Goal: Task Accomplishment & Management: Complete application form

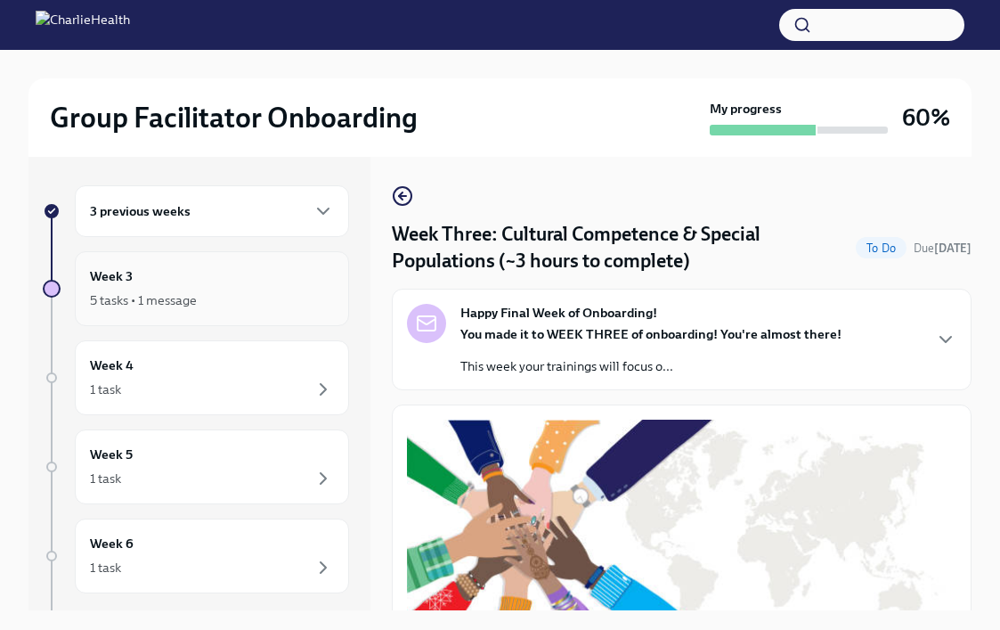
click at [228, 290] on div "5 tasks • 1 message" at bounding box center [212, 300] width 244 height 21
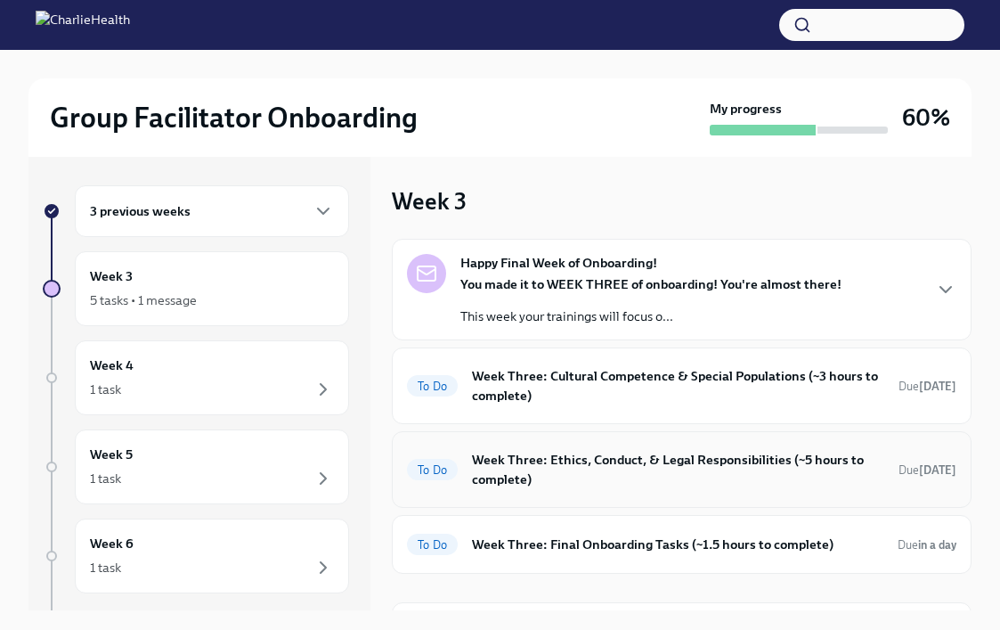
scroll to position [106, 0]
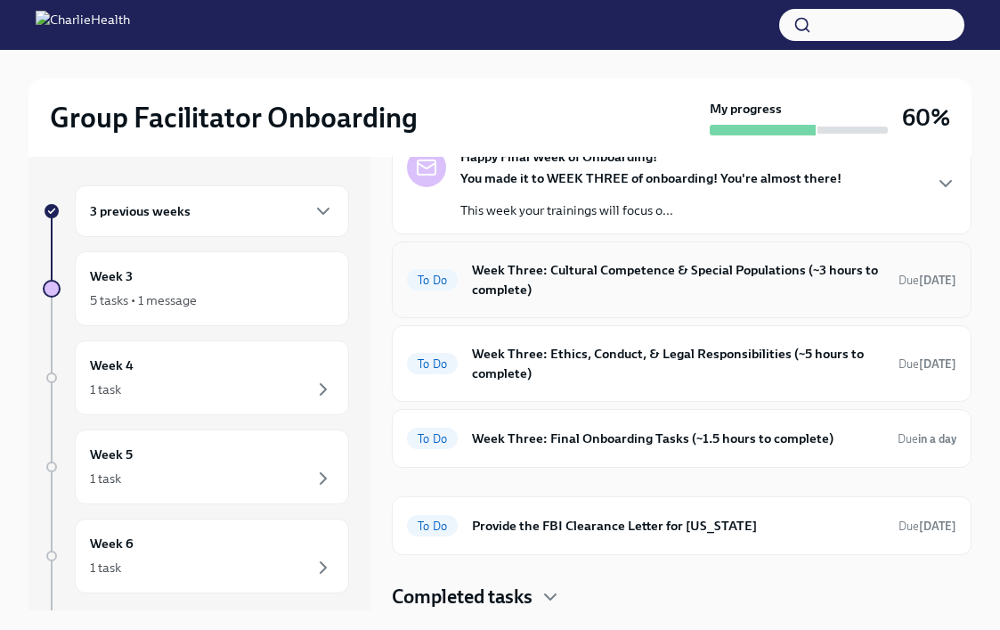
click at [610, 302] on div "To Do Week Three: Cultural Competence & Special Populations (~3 hours to comple…" at bounding box center [682, 280] width 550 height 46
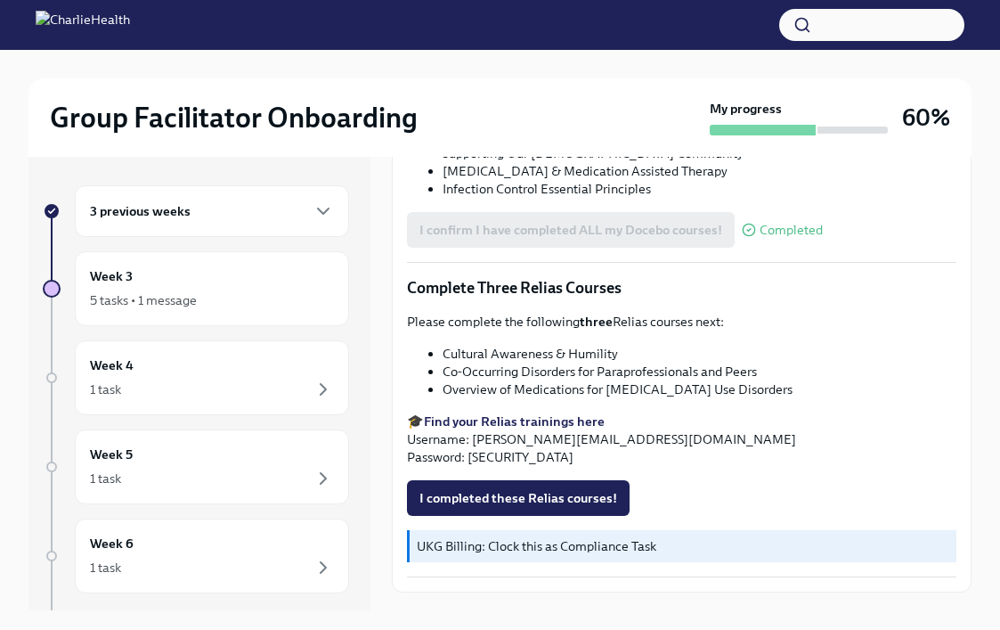
scroll to position [1310, 0]
click at [178, 316] on div "Week 3 5 tasks • 1 message" at bounding box center [212, 288] width 274 height 75
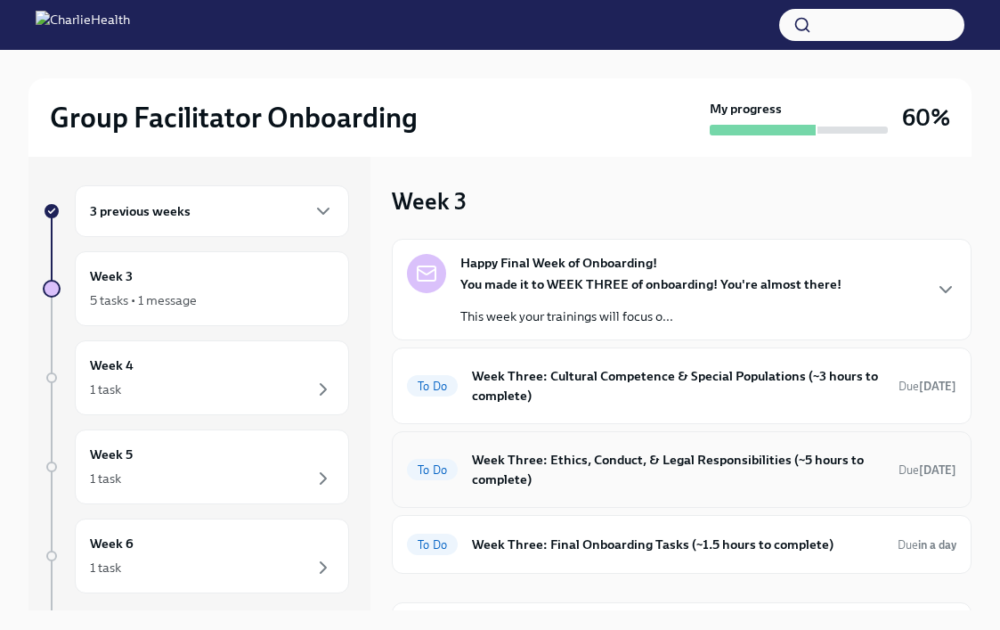
click at [546, 462] on h6 "Week Three: Ethics, Conduct, & Legal Responsibilities (~5 hours to complete)" at bounding box center [678, 469] width 412 height 39
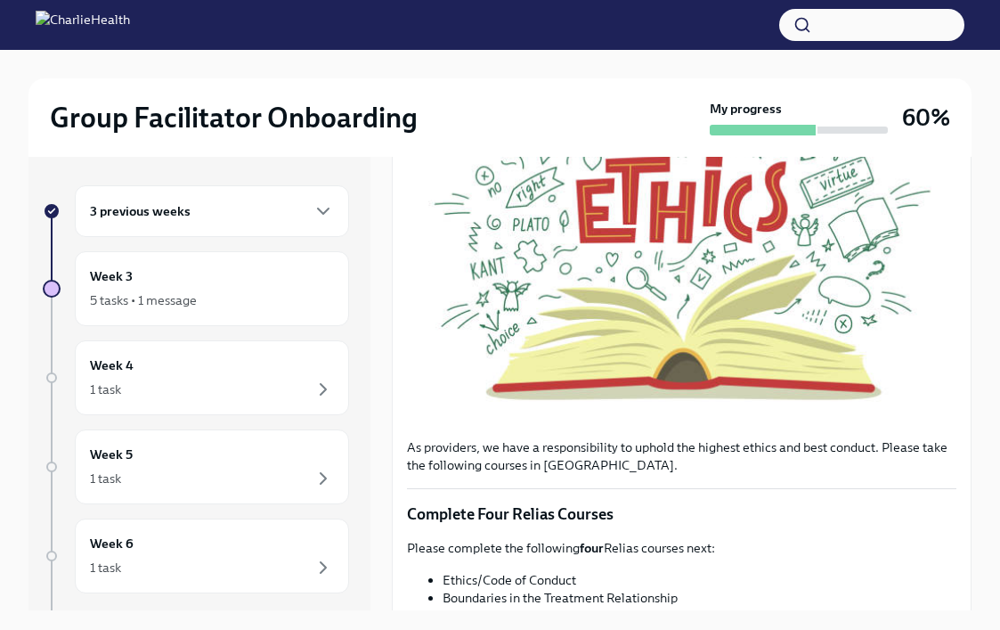
scroll to position [381, 0]
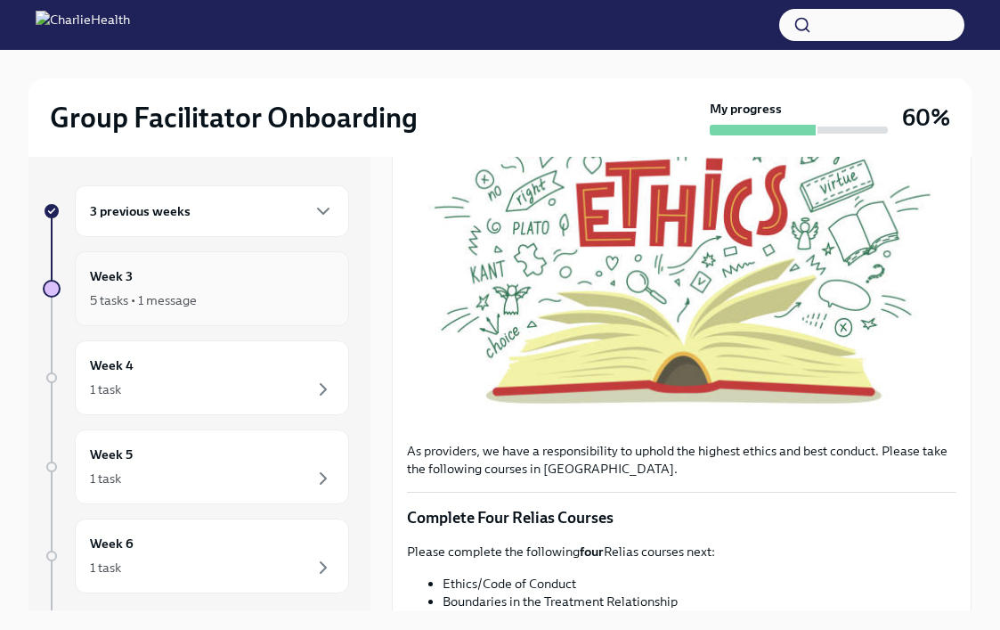
click at [207, 287] on div "Week 3 5 tasks • 1 message" at bounding box center [212, 288] width 244 height 45
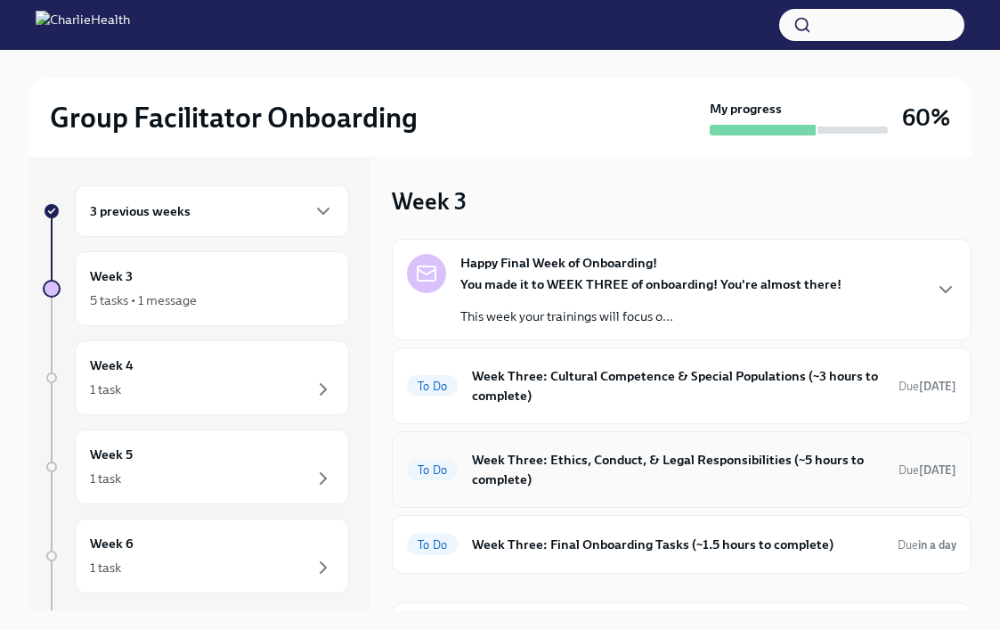
click at [542, 480] on h6 "Week Three: Ethics, Conduct, & Legal Responsibilities (~5 hours to complete)" at bounding box center [678, 469] width 412 height 39
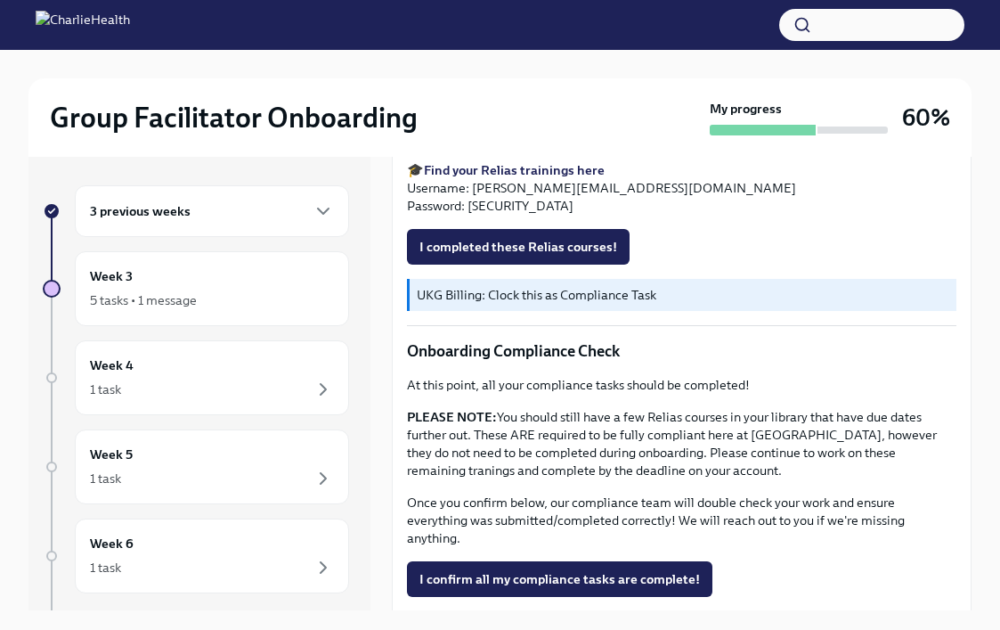
scroll to position [935, 0]
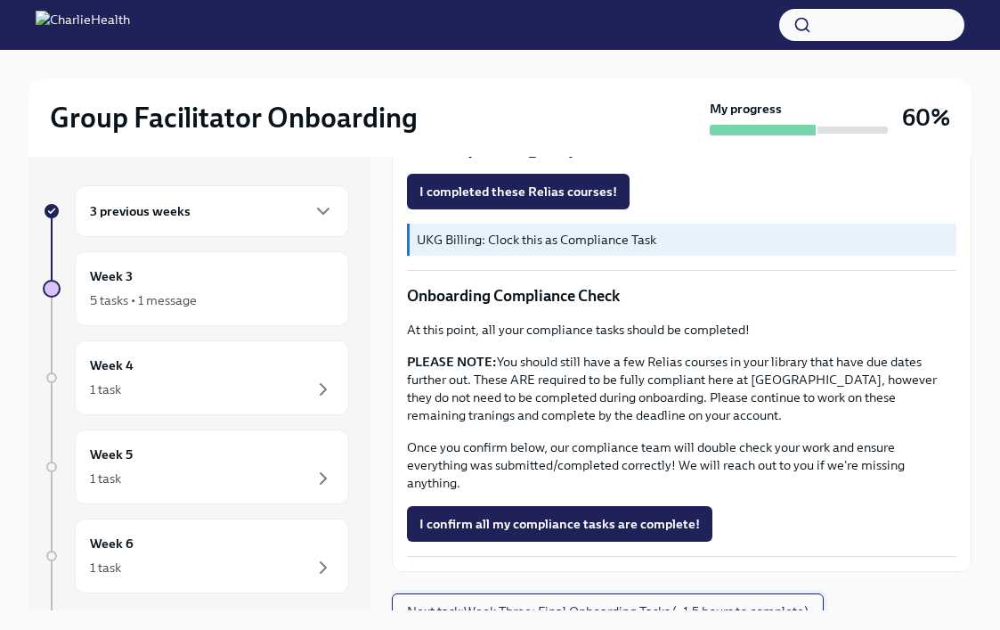
click at [499, 602] on span "Next task : Week Three: Final Onboarding Tasks (~1.5 hours to complete)" at bounding box center [608, 611] width 402 height 18
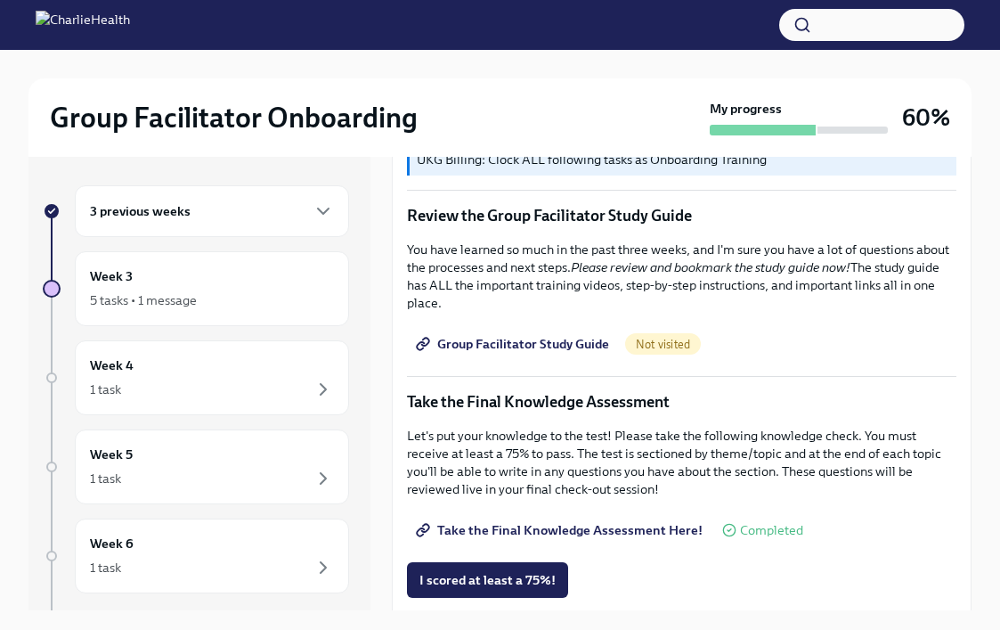
scroll to position [737, 0]
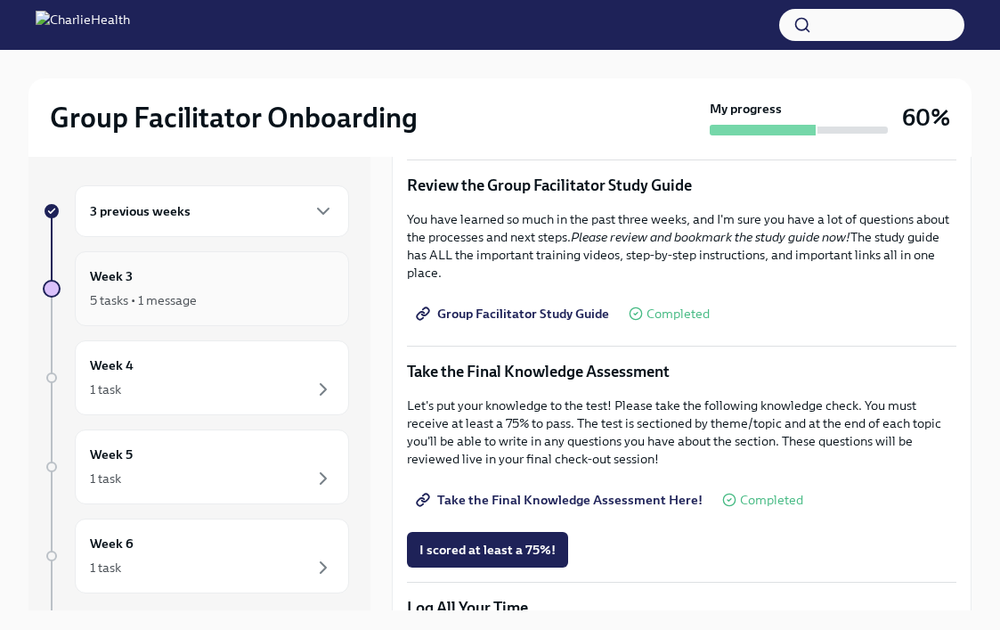
click at [275, 278] on div "Week 3 5 tasks • 1 message" at bounding box center [212, 288] width 244 height 45
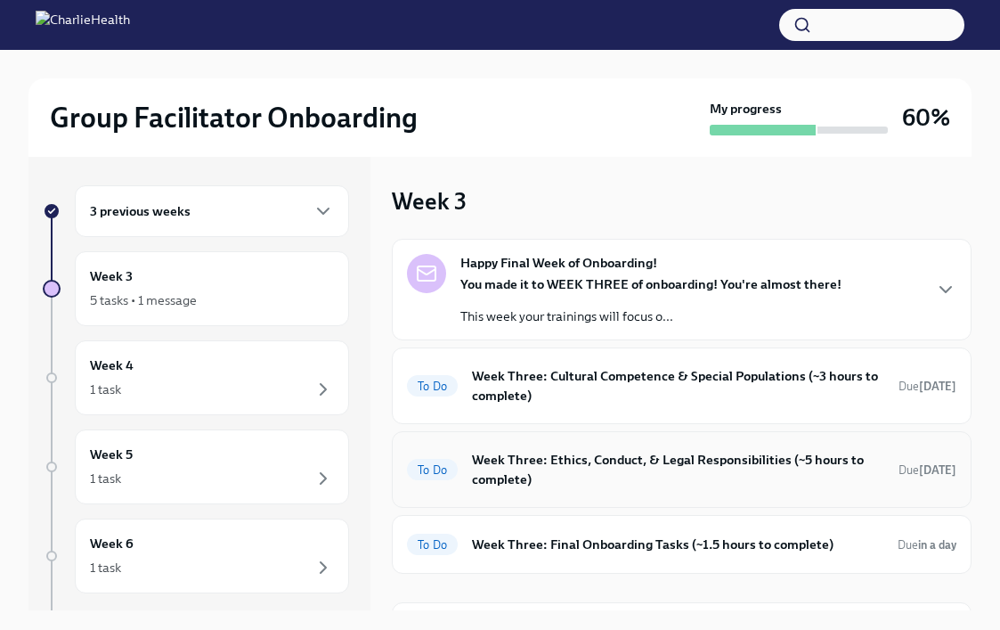
click at [606, 477] on h6 "Week Three: Ethics, Conduct, & Legal Responsibilities (~5 hours to complete)" at bounding box center [678, 469] width 412 height 39
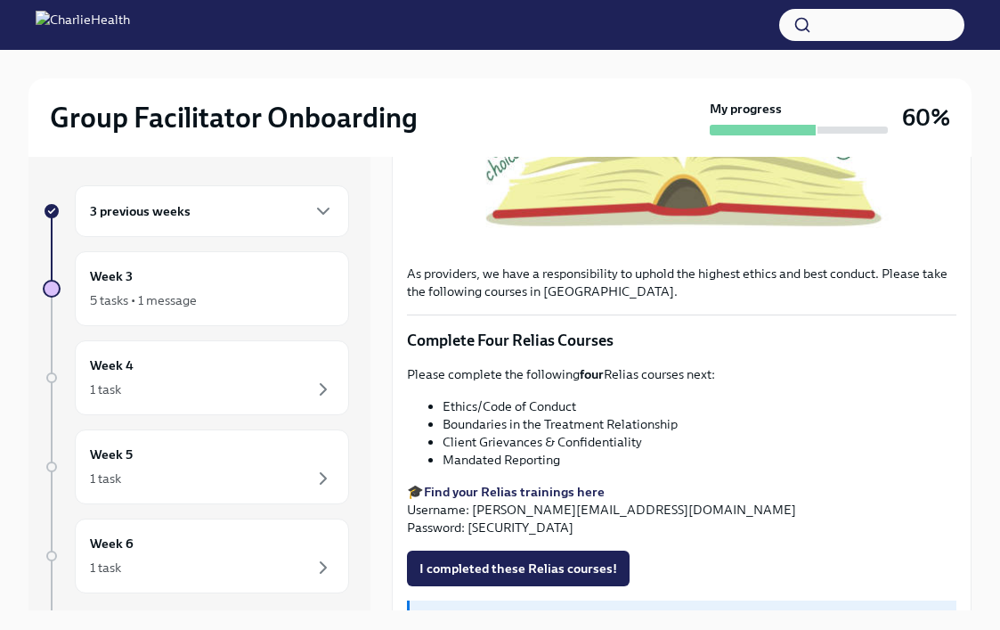
scroll to position [935, 0]
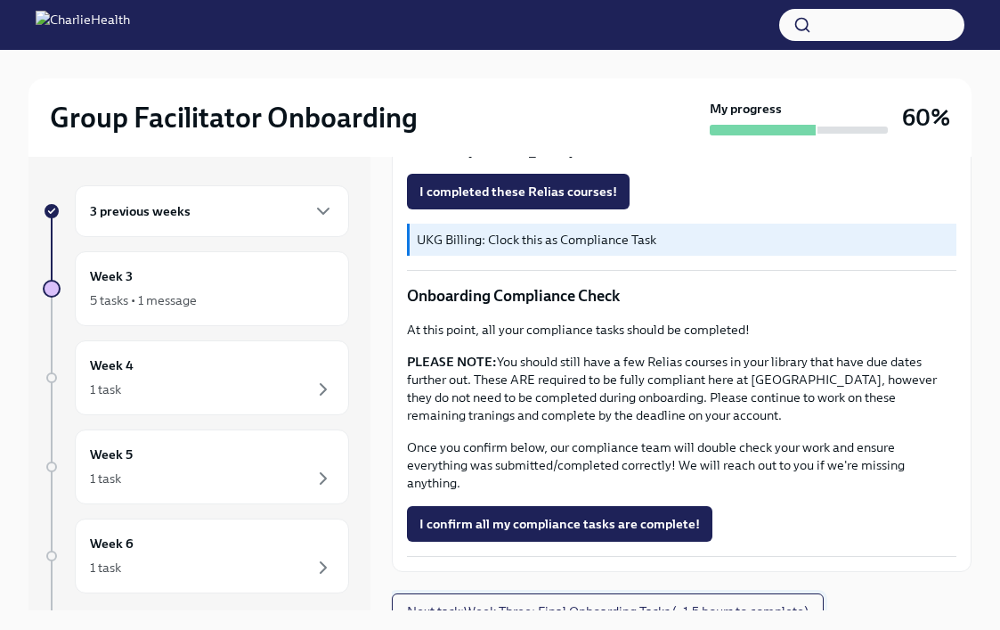
click at [611, 602] on span "Next task : Week Three: Final Onboarding Tasks (~1.5 hours to complete)" at bounding box center [608, 611] width 402 height 18
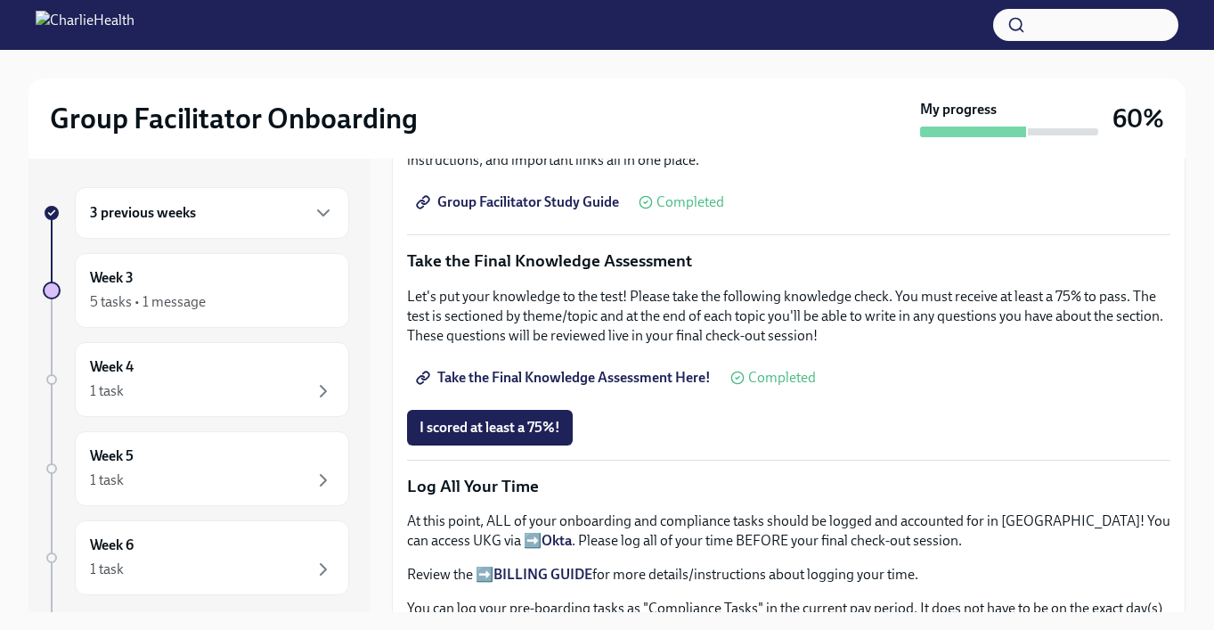
scroll to position [962, 0]
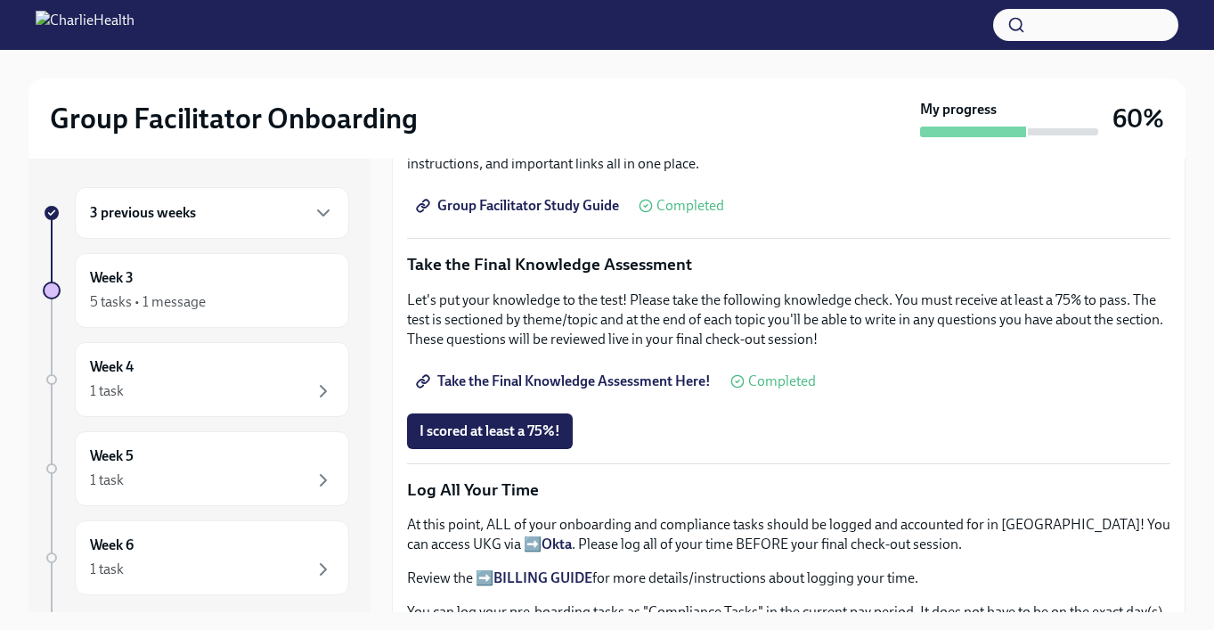
click at [635, 382] on span "Take the Final Knowledge Assessment Here!" at bounding box center [565, 381] width 291 height 18
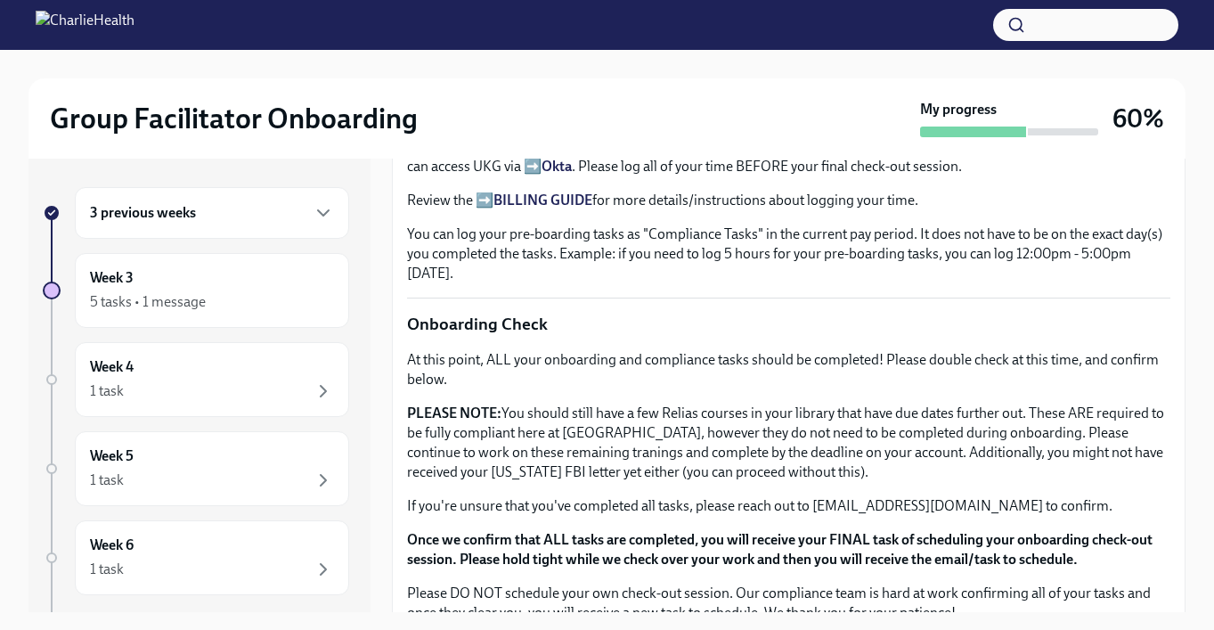
scroll to position [1488, 0]
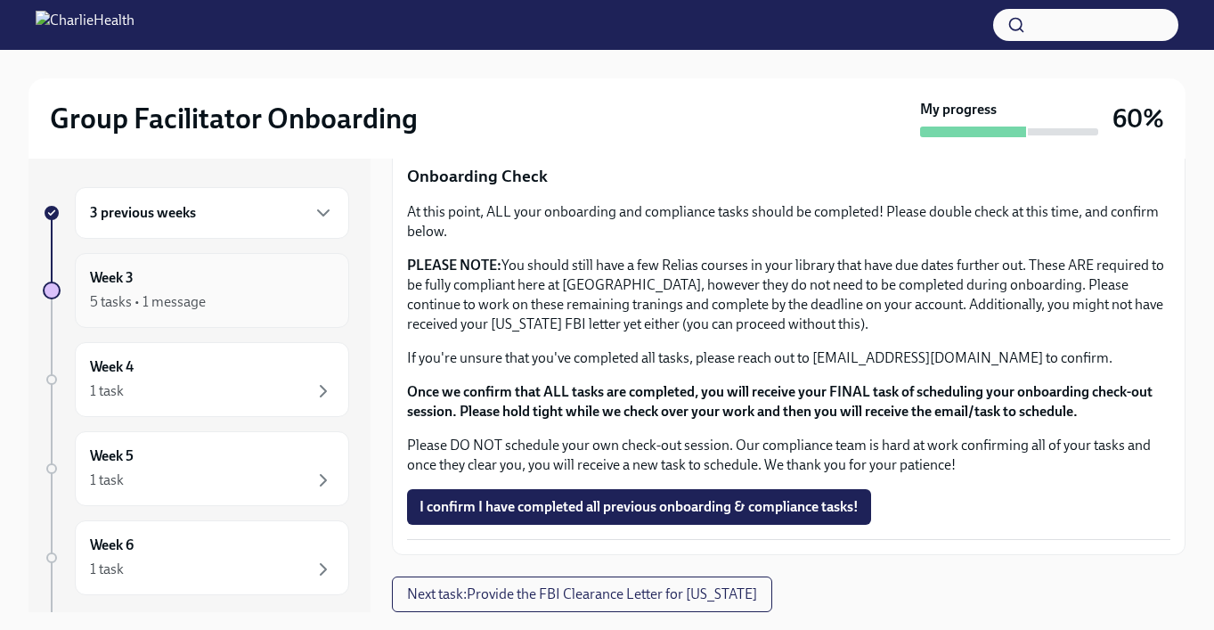
click at [269, 297] on div "5 tasks • 1 message" at bounding box center [212, 301] width 244 height 21
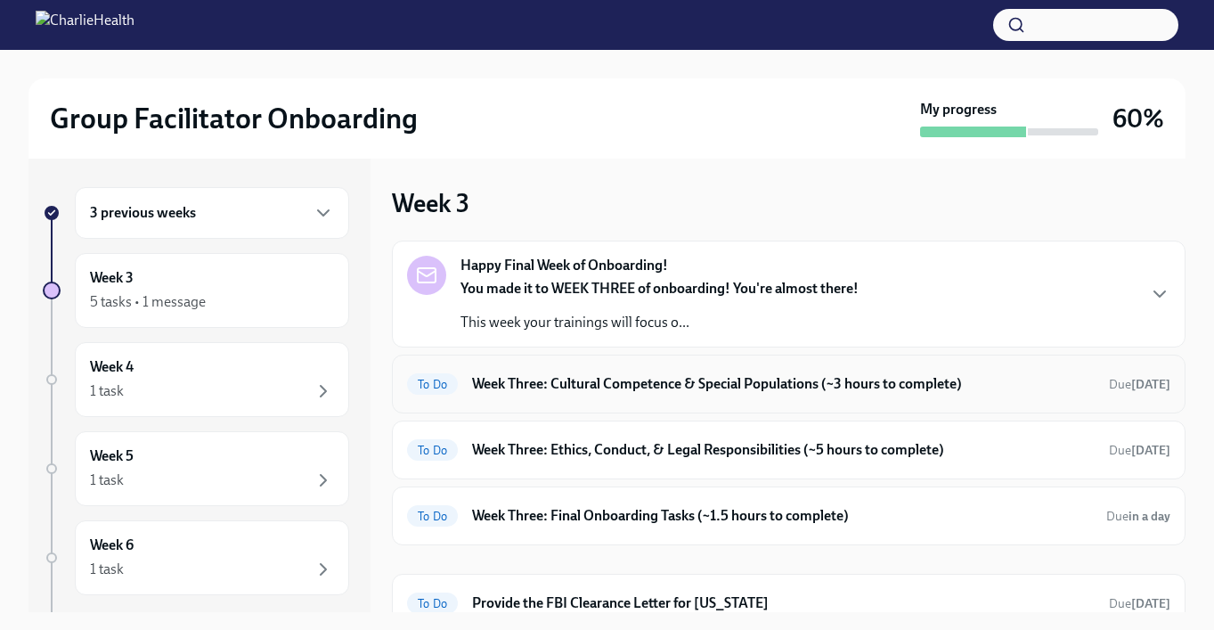
click at [717, 396] on div "To Do Week Three: Cultural Competence & Special Populations (~3 hours to comple…" at bounding box center [788, 384] width 763 height 29
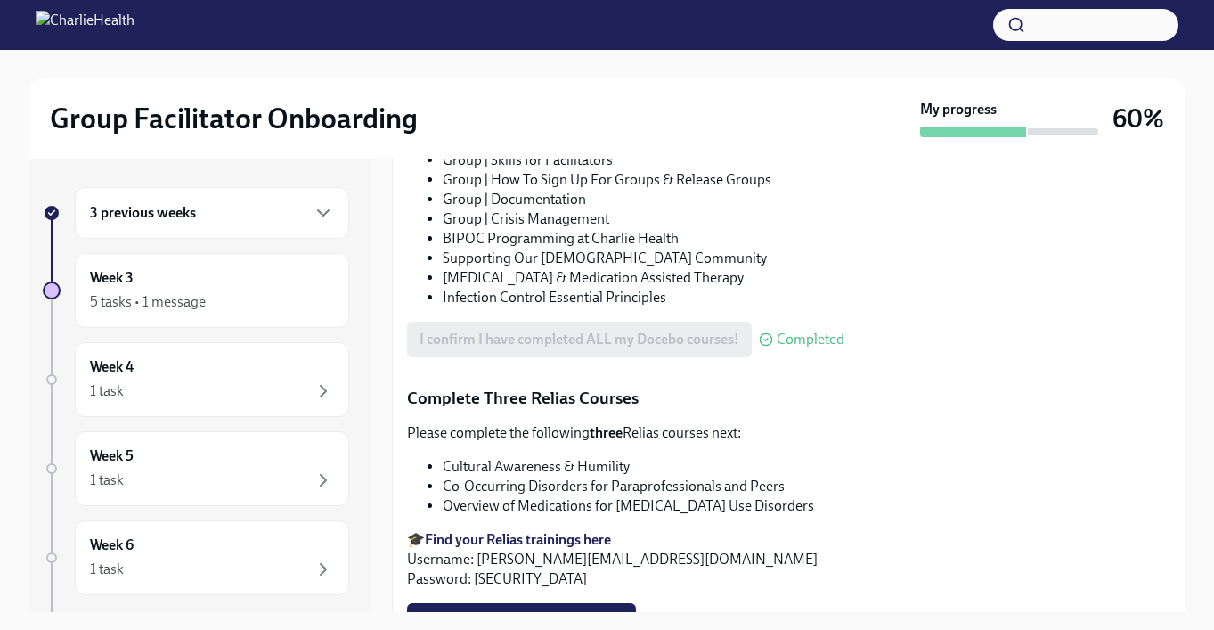
scroll to position [1323, 0]
